Goal: Navigation & Orientation: Find specific page/section

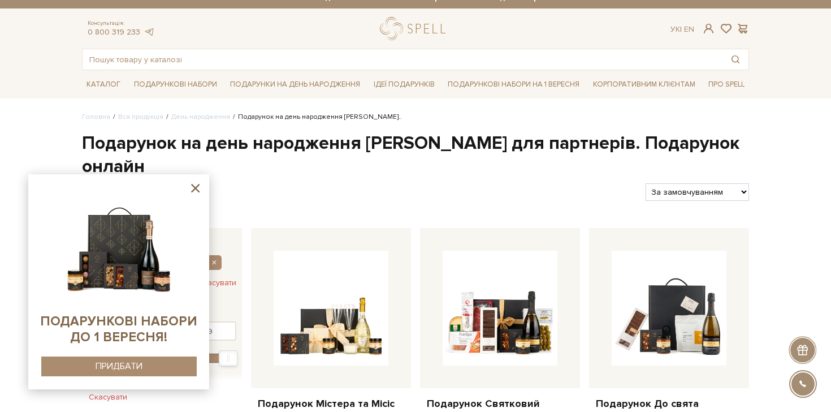
click at [195, 186] on icon at bounding box center [195, 188] width 14 height 14
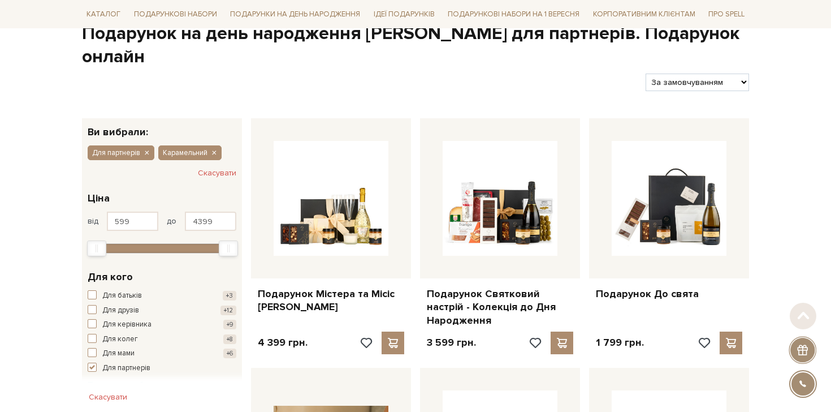
scroll to position [131, 0]
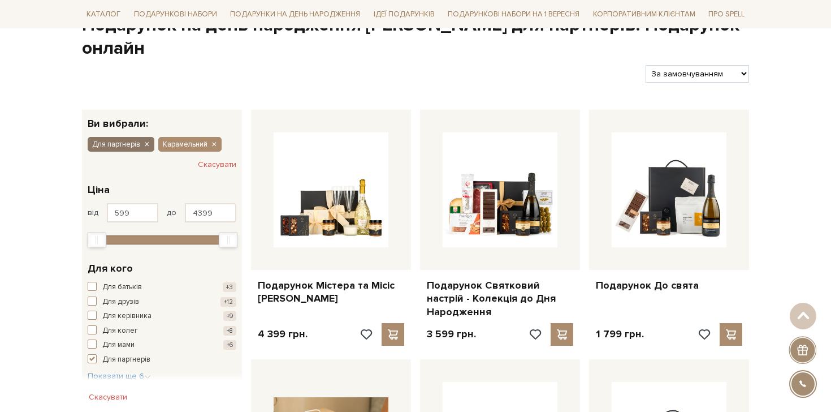
click at [146, 146] on icon "button" at bounding box center [146, 145] width 7 height 10
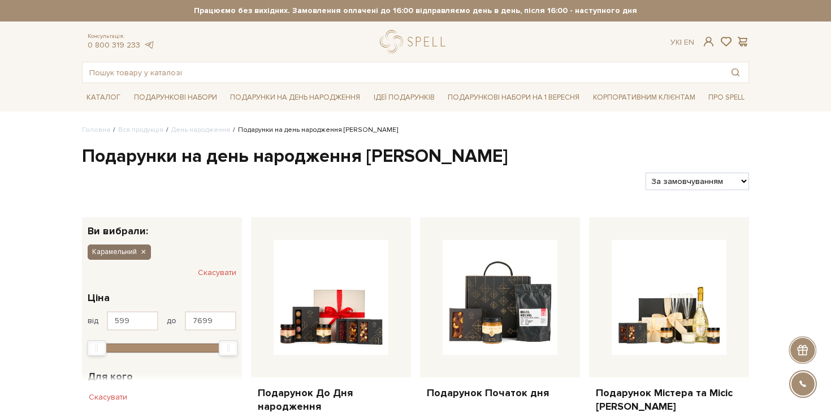
click at [146, 248] on icon "button" at bounding box center [143, 252] width 7 height 10
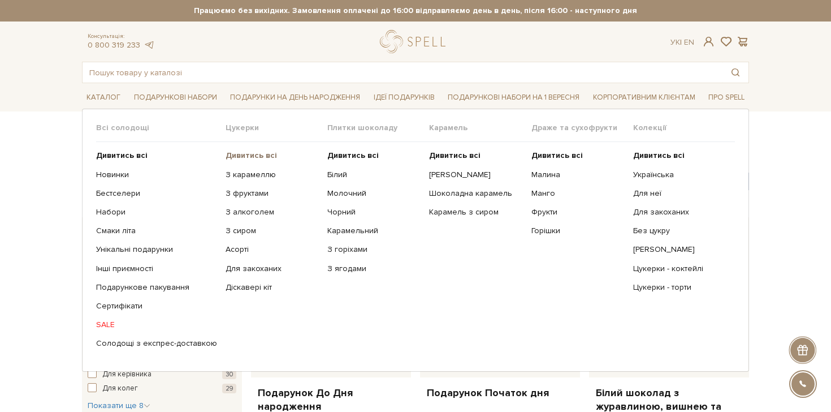
click at [241, 154] on b "Дивитись всі" at bounding box center [251, 155] width 51 height 10
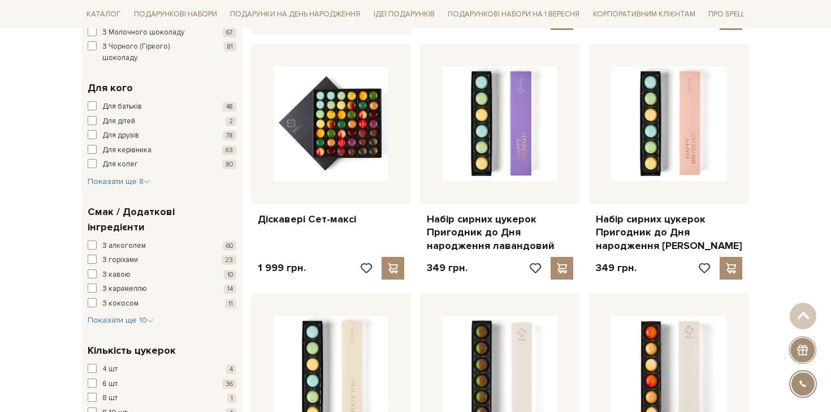
scroll to position [628, 0]
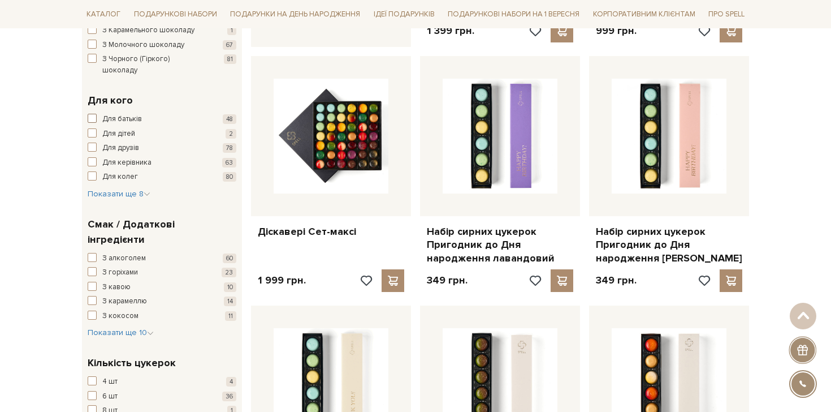
click at [115, 114] on span "Для батьків" at bounding box center [122, 119] width 40 height 11
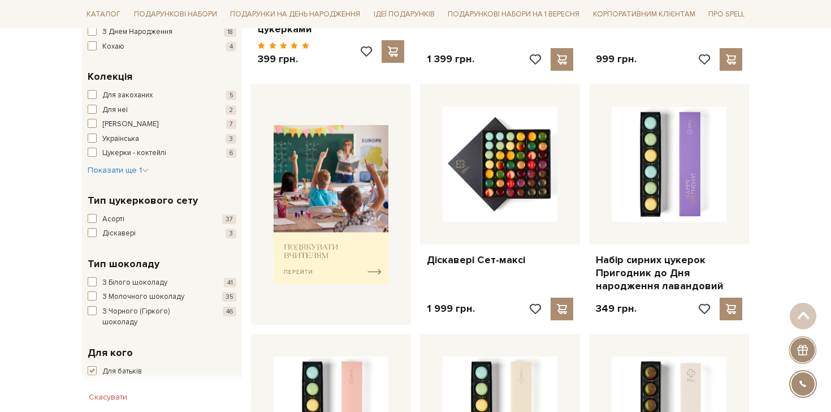
scroll to position [460, 0]
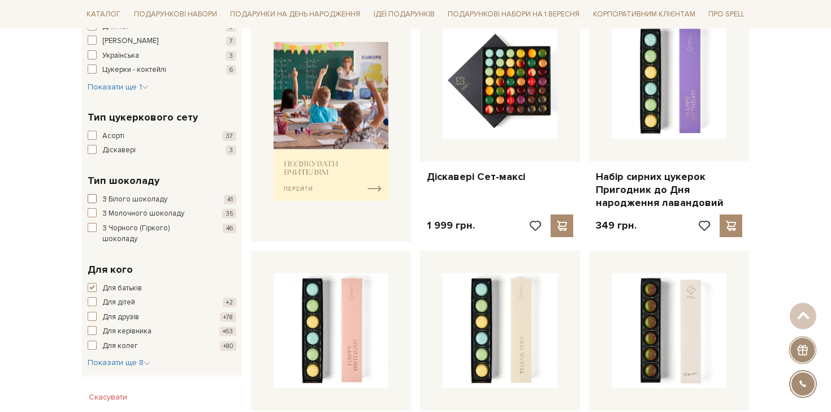
click at [136, 201] on span "З Білого шоколаду" at bounding box center [134, 199] width 65 height 11
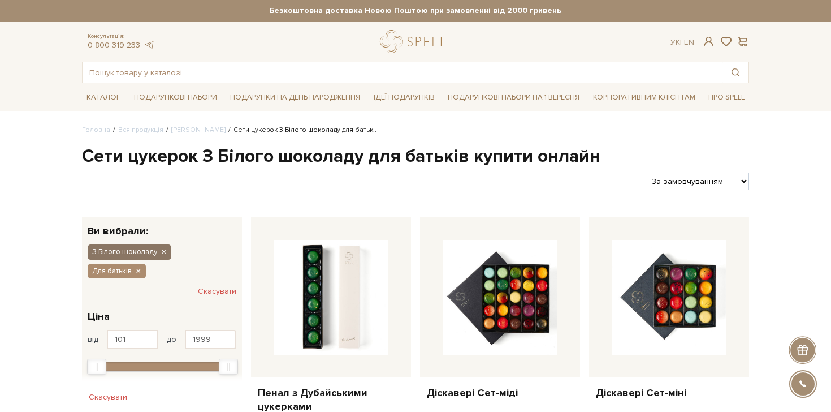
click at [160, 250] on icon "button" at bounding box center [163, 252] width 7 height 10
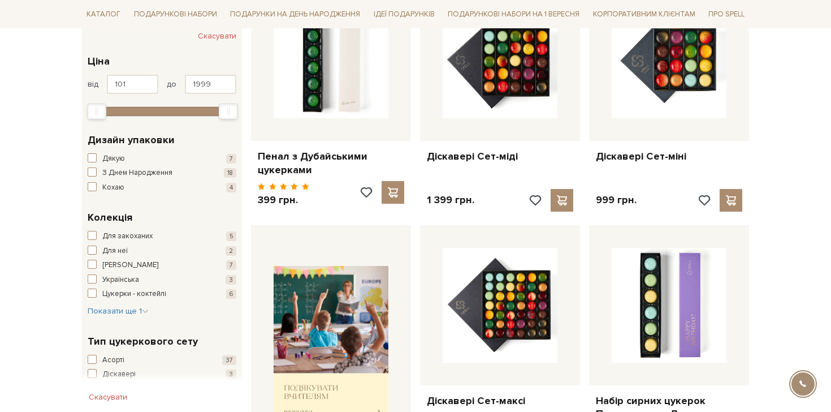
scroll to position [600, 0]
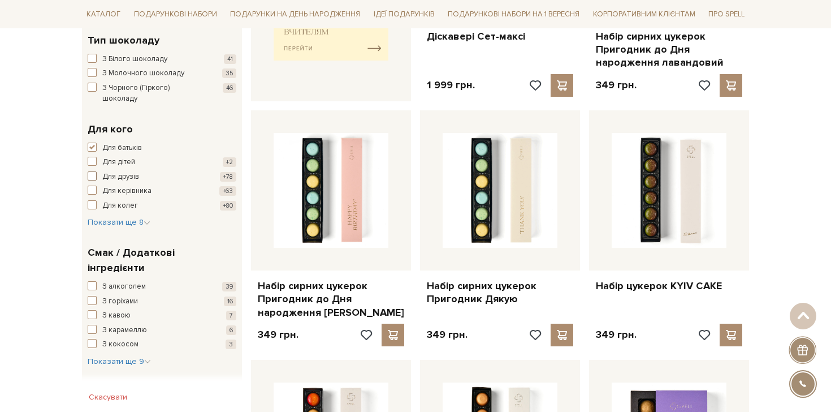
click at [126, 171] on span "Для друзів" at bounding box center [120, 176] width 37 height 11
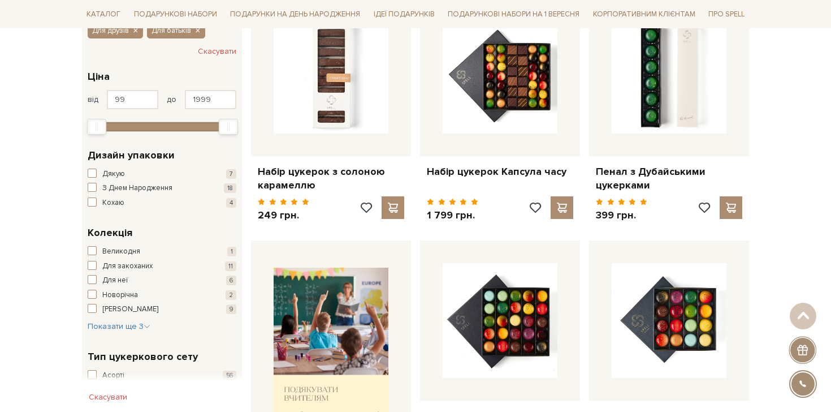
scroll to position [95, 0]
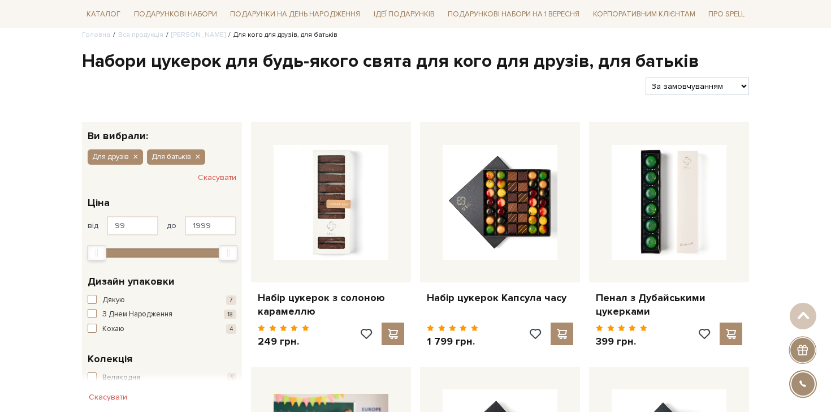
drag, startPoint x: 136, startPoint y: 158, endPoint x: 199, endPoint y: 175, distance: 65.6
click at [199, 175] on div "Для друзів Для батьків Скасувати" at bounding box center [162, 163] width 160 height 45
click at [201, 157] on icon "button" at bounding box center [197, 157] width 7 height 10
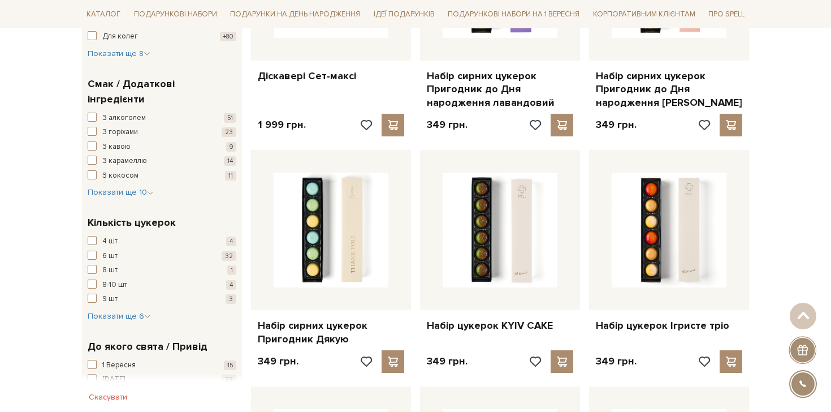
scroll to position [610, 0]
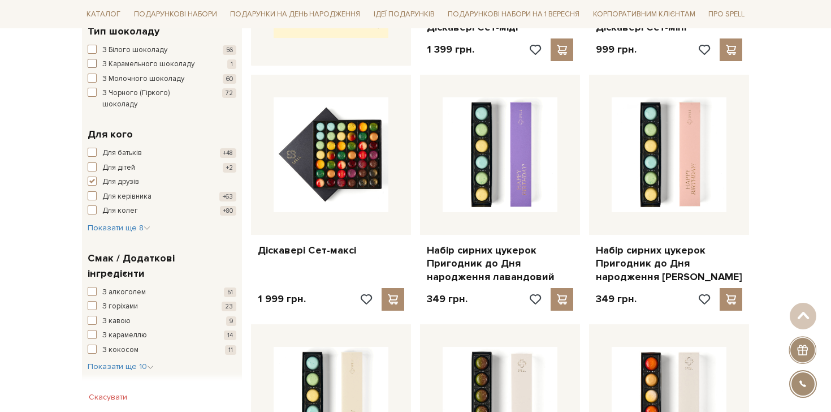
click at [117, 63] on span "З Карамельного шоколаду" at bounding box center [148, 64] width 92 height 11
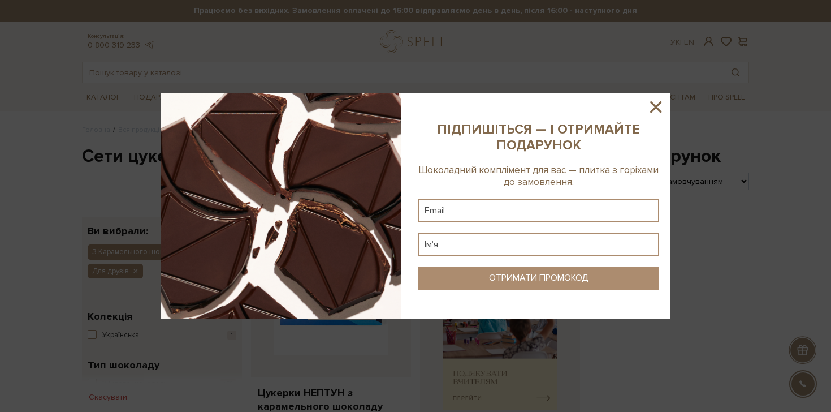
click at [658, 105] on icon at bounding box center [655, 106] width 11 height 11
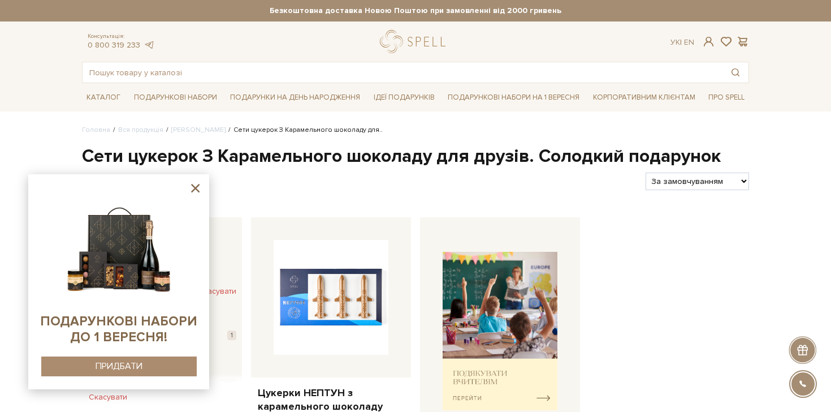
click at [198, 188] on icon at bounding box center [195, 188] width 14 height 14
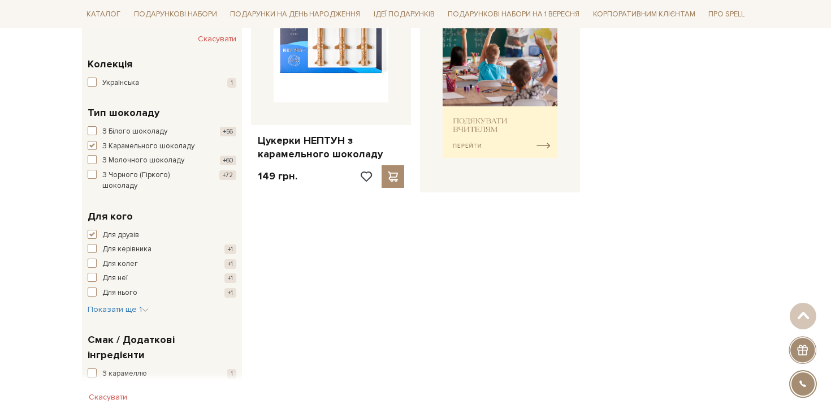
scroll to position [336, 0]
